Goal: Information Seeking & Learning: Learn about a topic

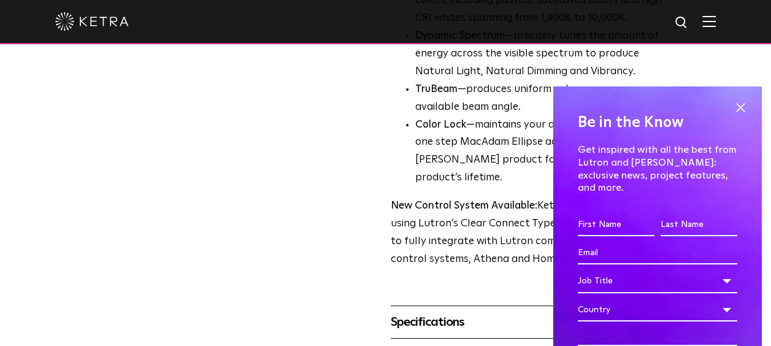
scroll to position [616, 0]
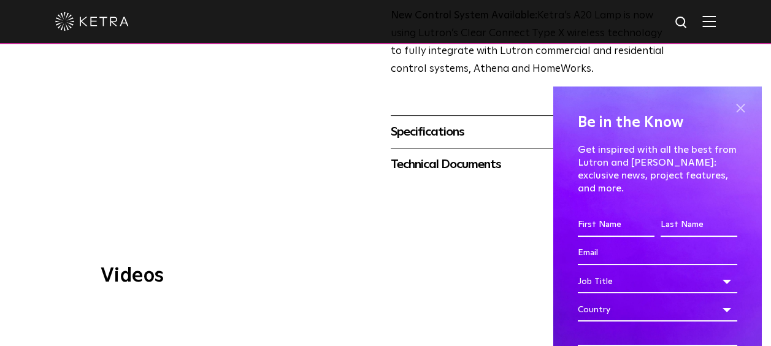
click at [731, 111] on span at bounding box center [740, 108] width 18 height 18
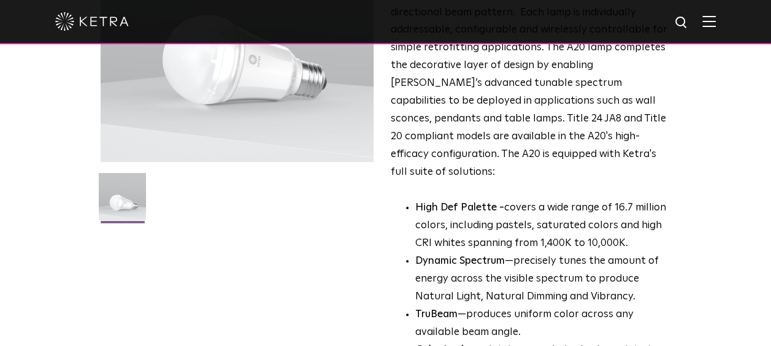
scroll to position [0, 0]
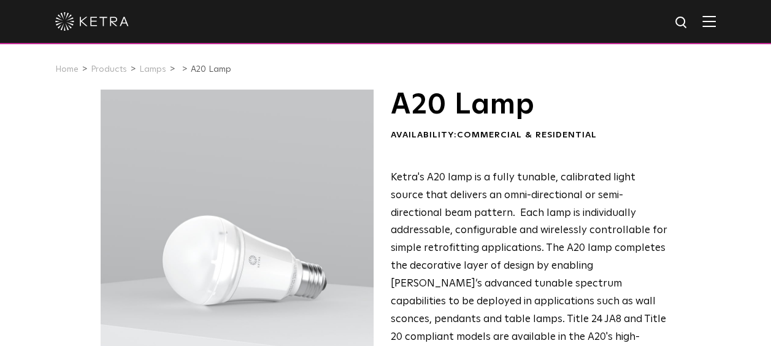
click at [716, 15] on div at bounding box center [385, 21] width 661 height 43
click at [716, 20] on img at bounding box center [708, 21] width 13 height 12
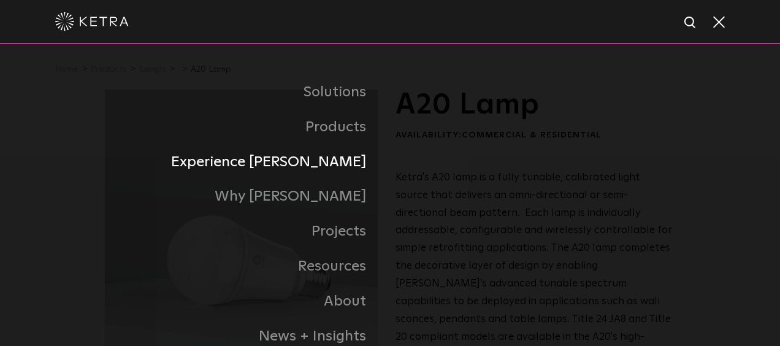
click at [331, 169] on link "Experience [PERSON_NAME]" at bounding box center [247, 162] width 285 height 35
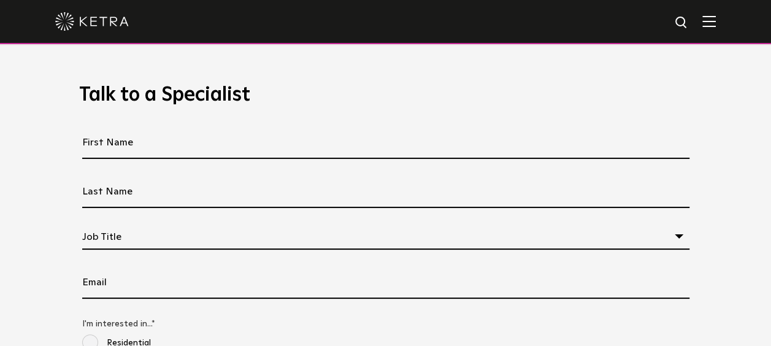
scroll to position [792, 0]
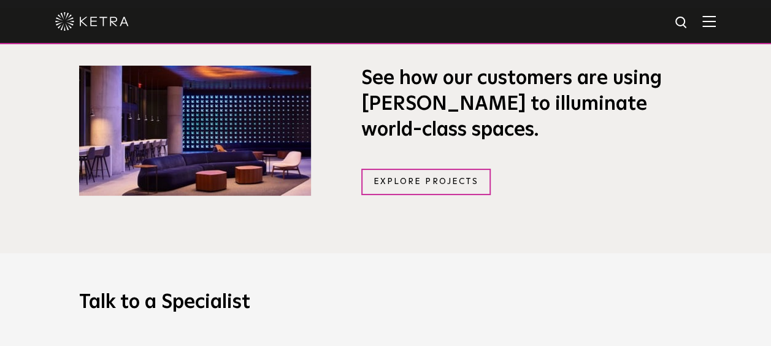
click at [412, 166] on div "Explore Projects" at bounding box center [526, 178] width 331 height 34
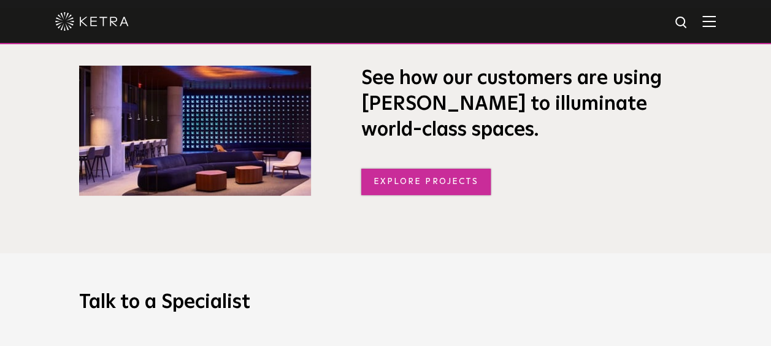
click at [415, 183] on link "Explore Projects" at bounding box center [426, 182] width 130 height 26
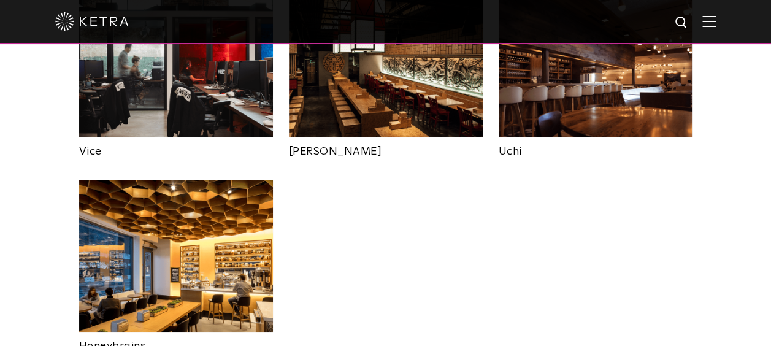
scroll to position [2608, 0]
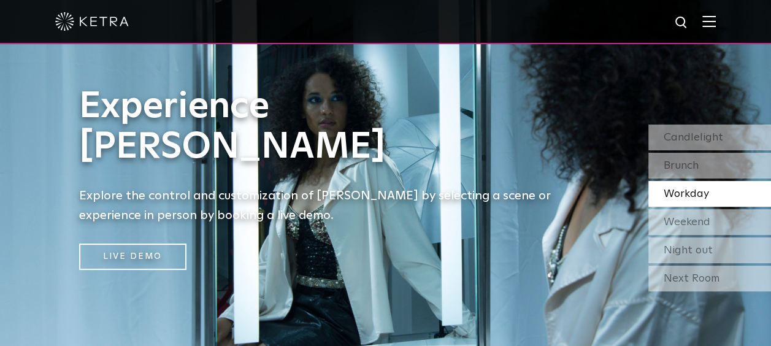
click at [715, 28] on span at bounding box center [708, 21] width 13 height 12
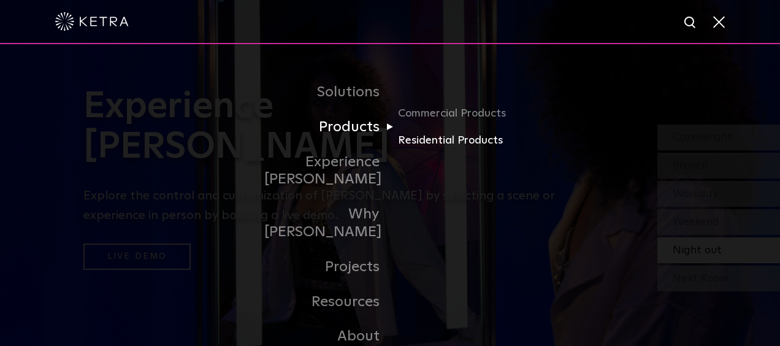
click at [437, 137] on link "Residential Products" at bounding box center [457, 141] width 118 height 18
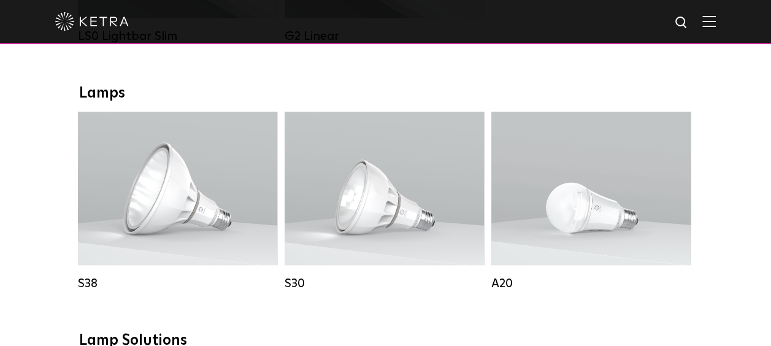
scroll to position [653, 0]
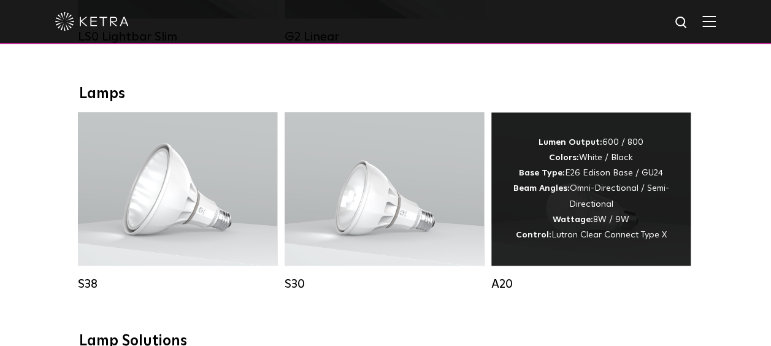
click at [586, 239] on span "Lutron Clear Connect Type X" at bounding box center [608, 235] width 115 height 9
